Goal: Obtain resource: Obtain resource

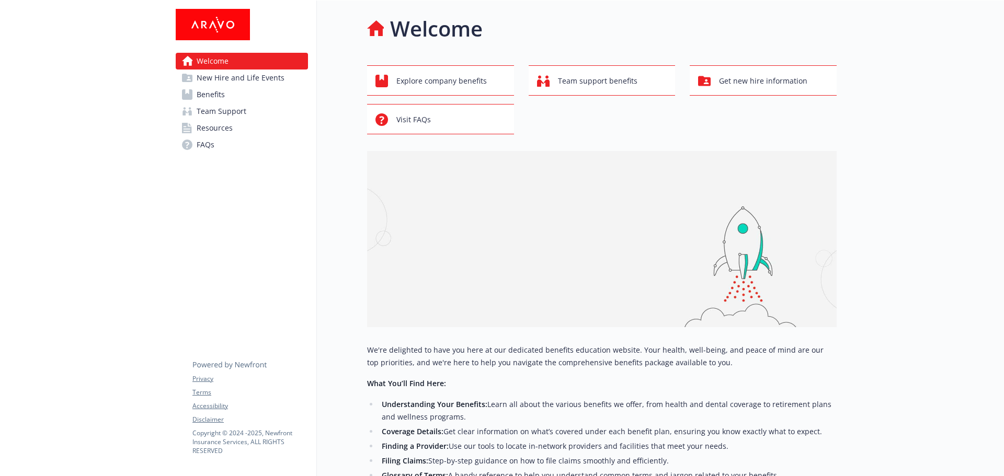
click at [237, 93] on link "Benefits" at bounding box center [242, 94] width 132 height 17
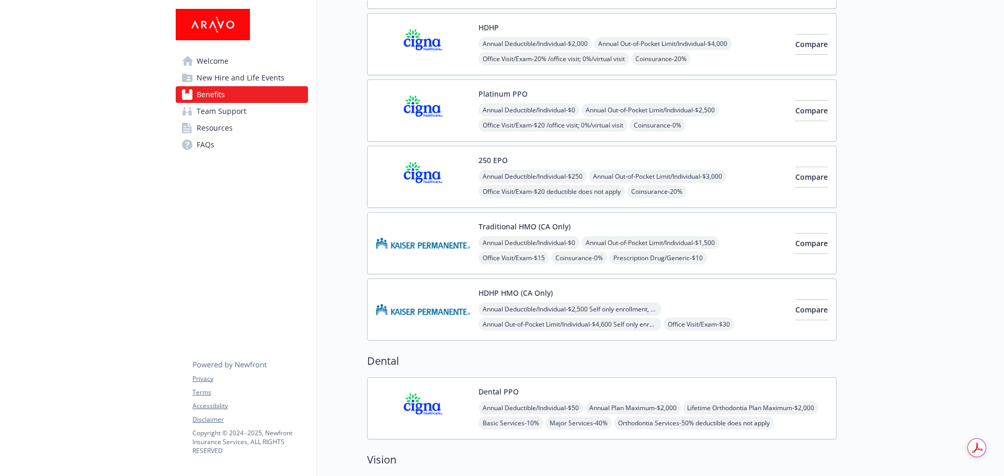
scroll to position [168, 0]
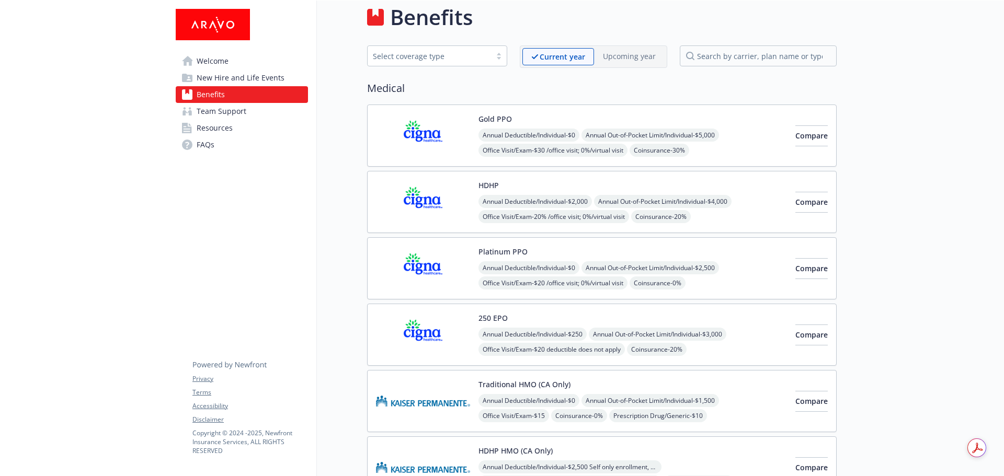
click at [422, 139] on img at bounding box center [423, 135] width 94 height 44
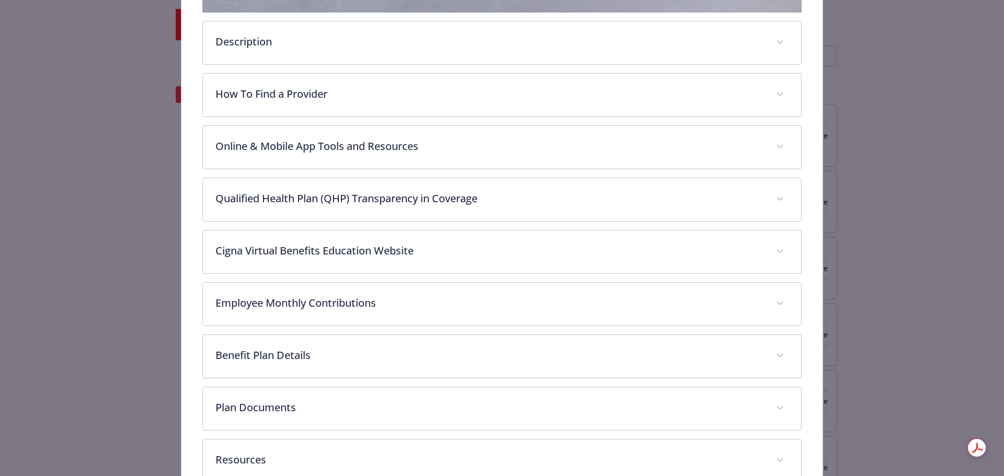
scroll to position [415, 0]
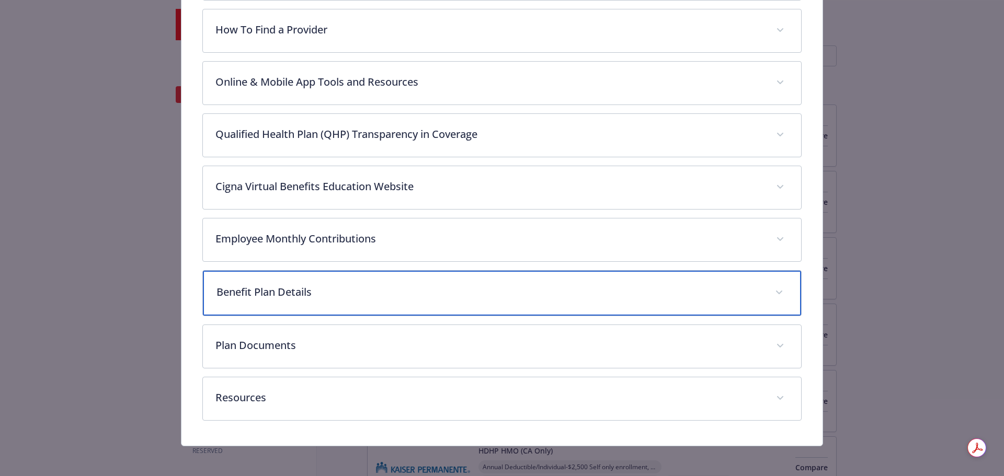
click at [516, 302] on div "Benefit Plan Details" at bounding box center [502, 293] width 599 height 45
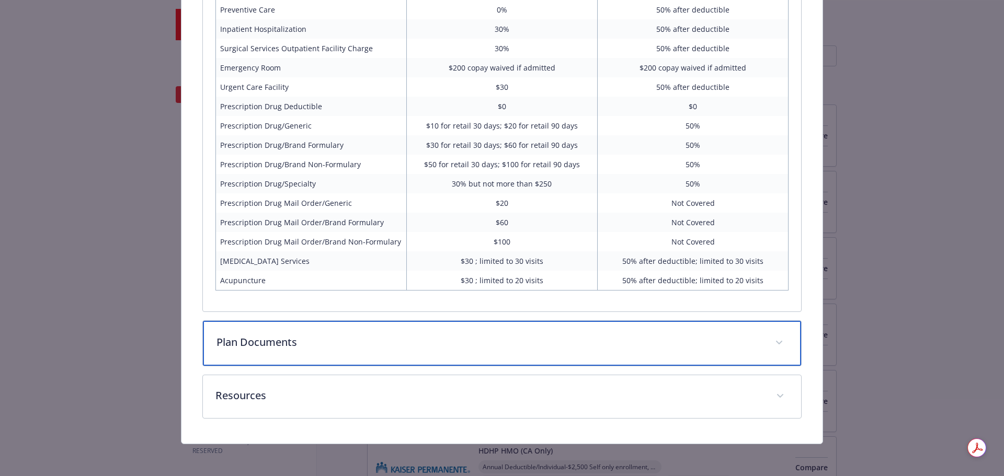
click at [515, 327] on div "Plan Documents" at bounding box center [502, 343] width 599 height 45
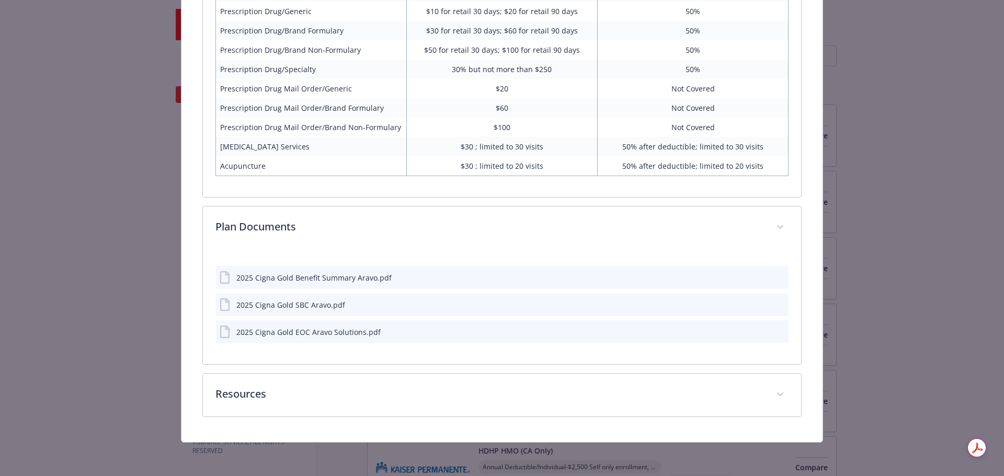
scroll to position [1026, 0]
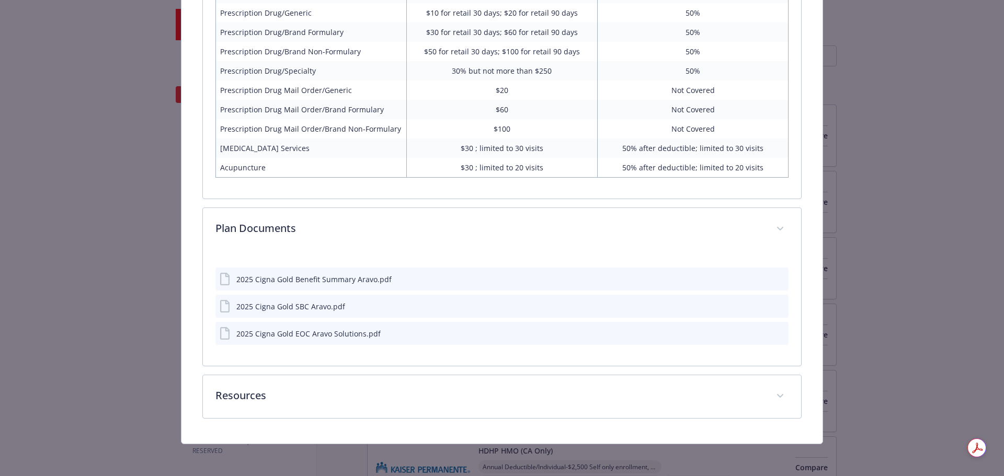
click at [774, 277] on icon "preview file" at bounding box center [778, 278] width 9 height 7
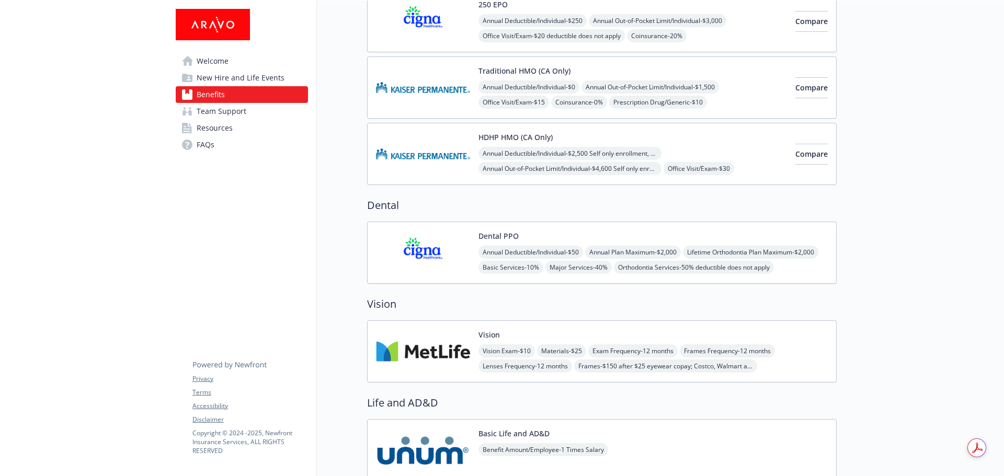
scroll to position [482, 0]
